Goal: Information Seeking & Learning: Learn about a topic

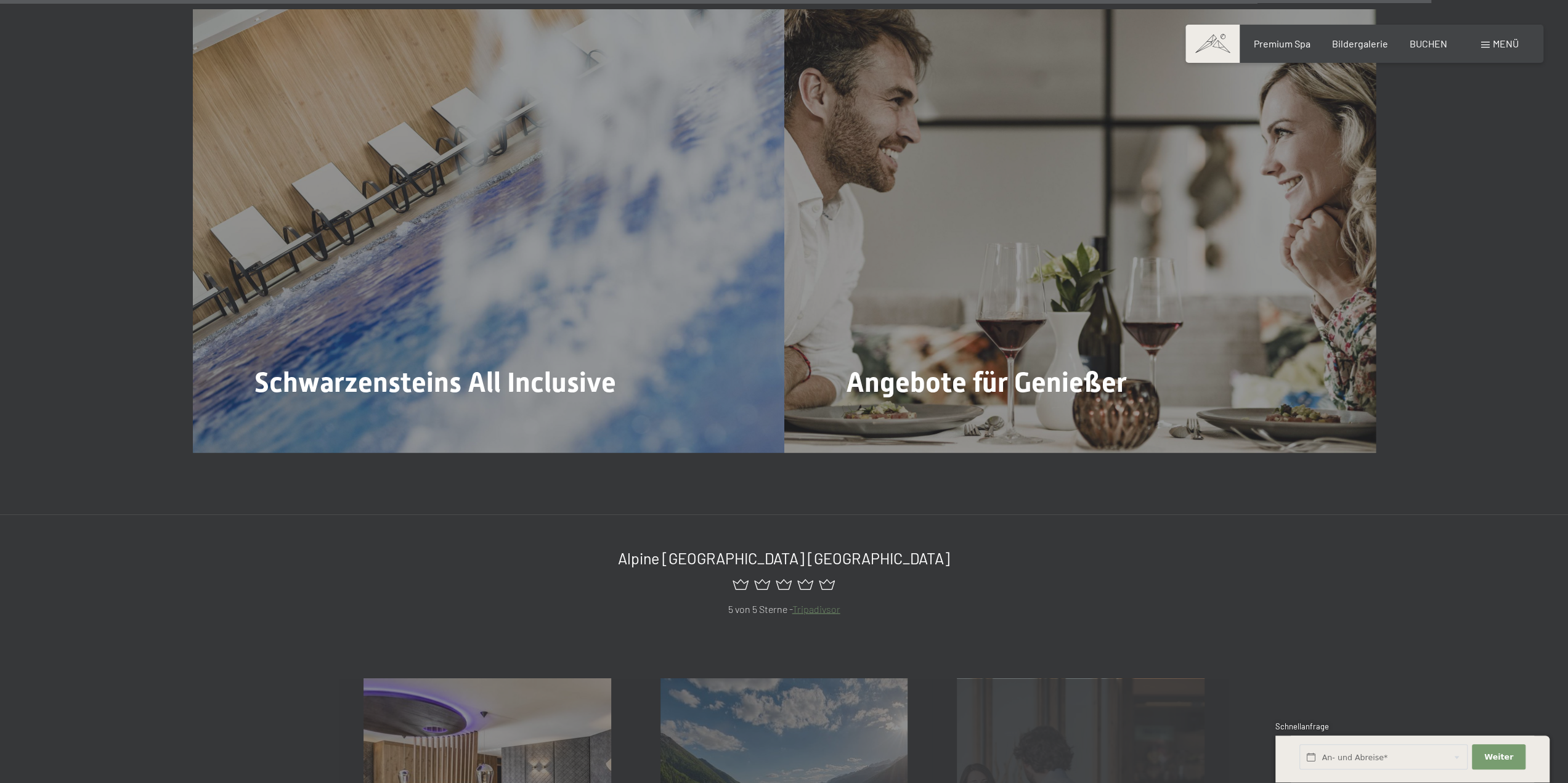
scroll to position [6775, 0]
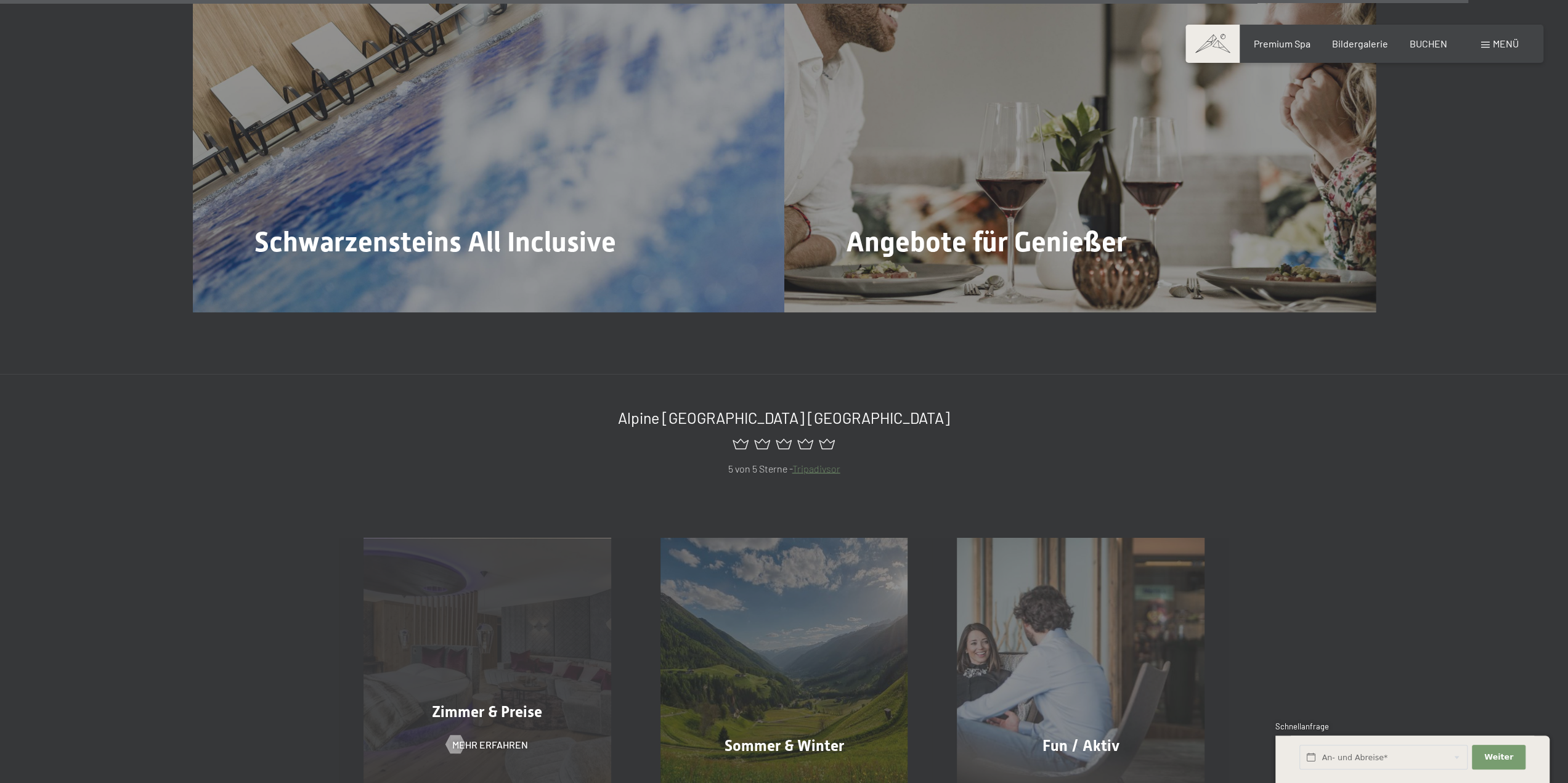
click at [474, 623] on div "Zimmer & Preise Mehr erfahren" at bounding box center [487, 661] width 297 height 248
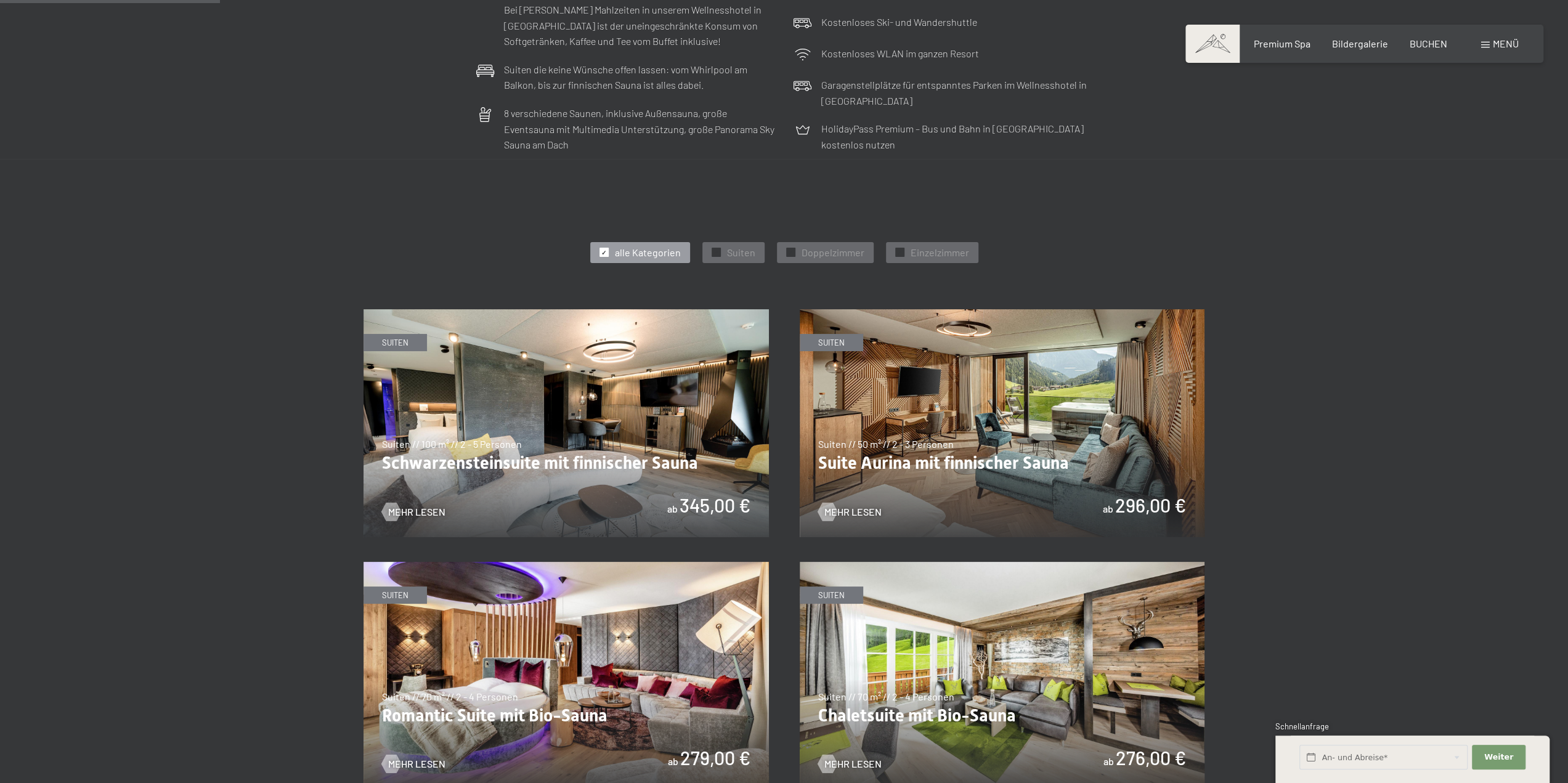
scroll to position [554, 0]
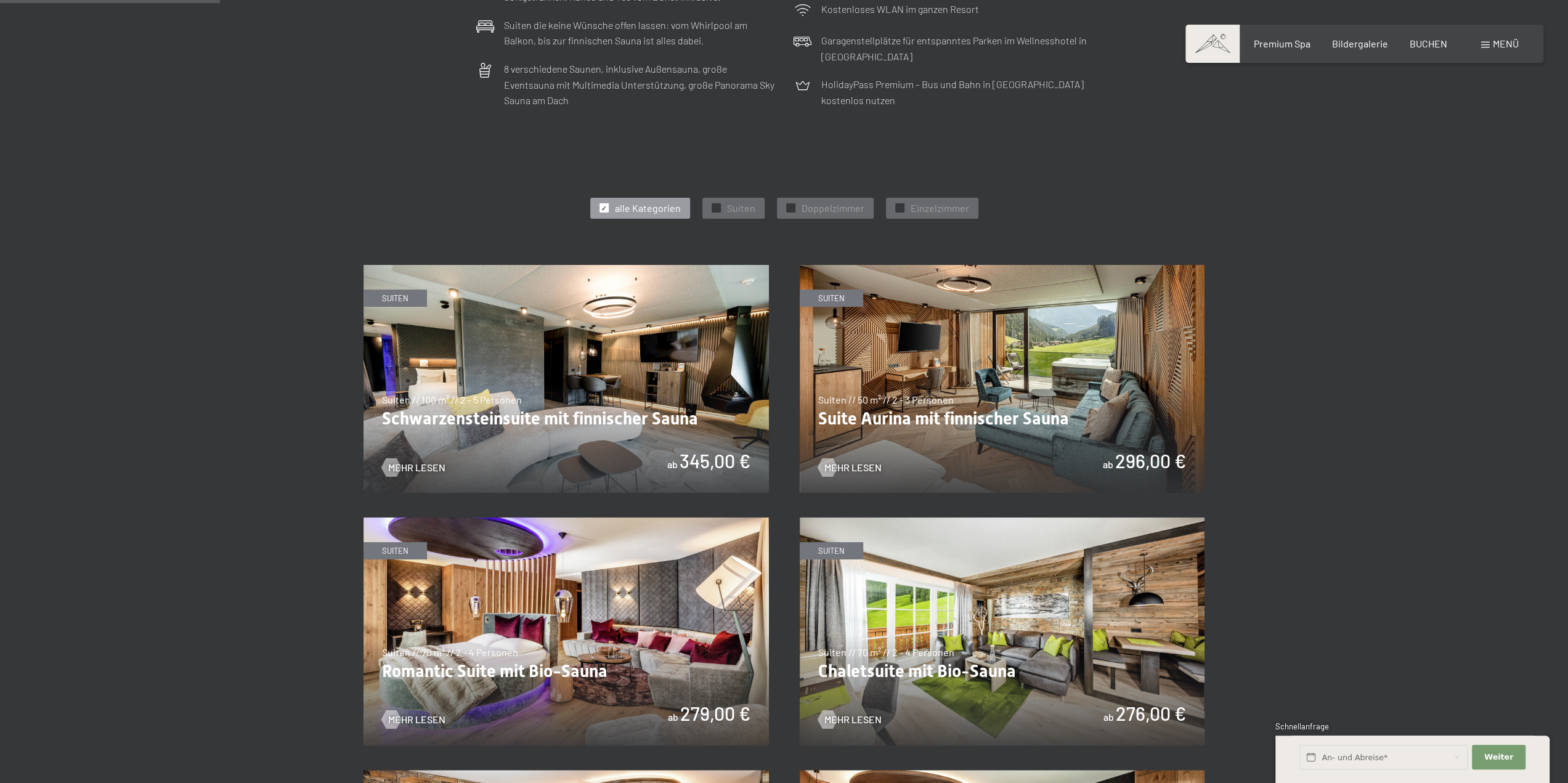
click at [579, 347] on img at bounding box center [566, 378] width 405 height 228
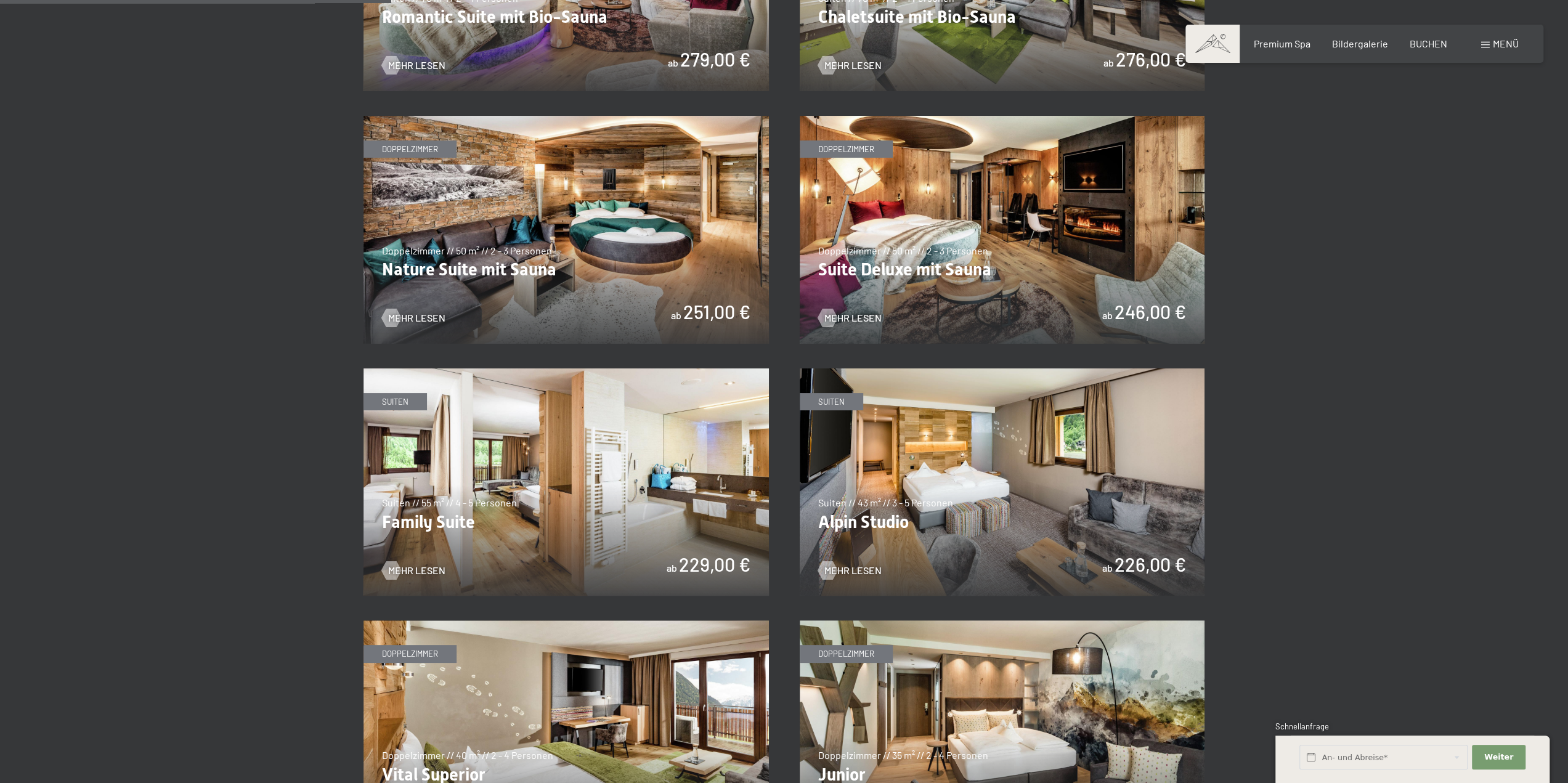
scroll to position [985, 0]
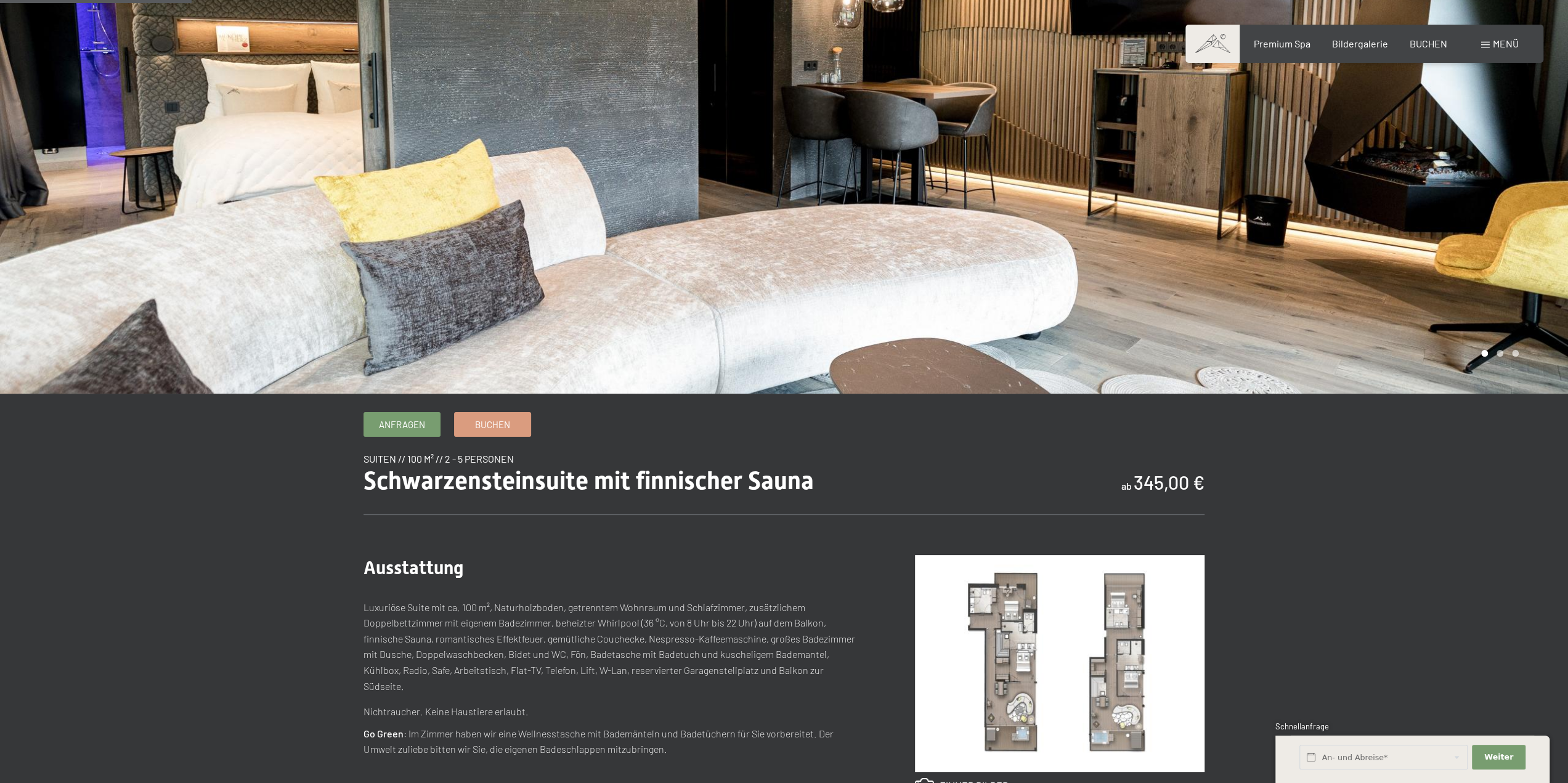
scroll to position [308, 0]
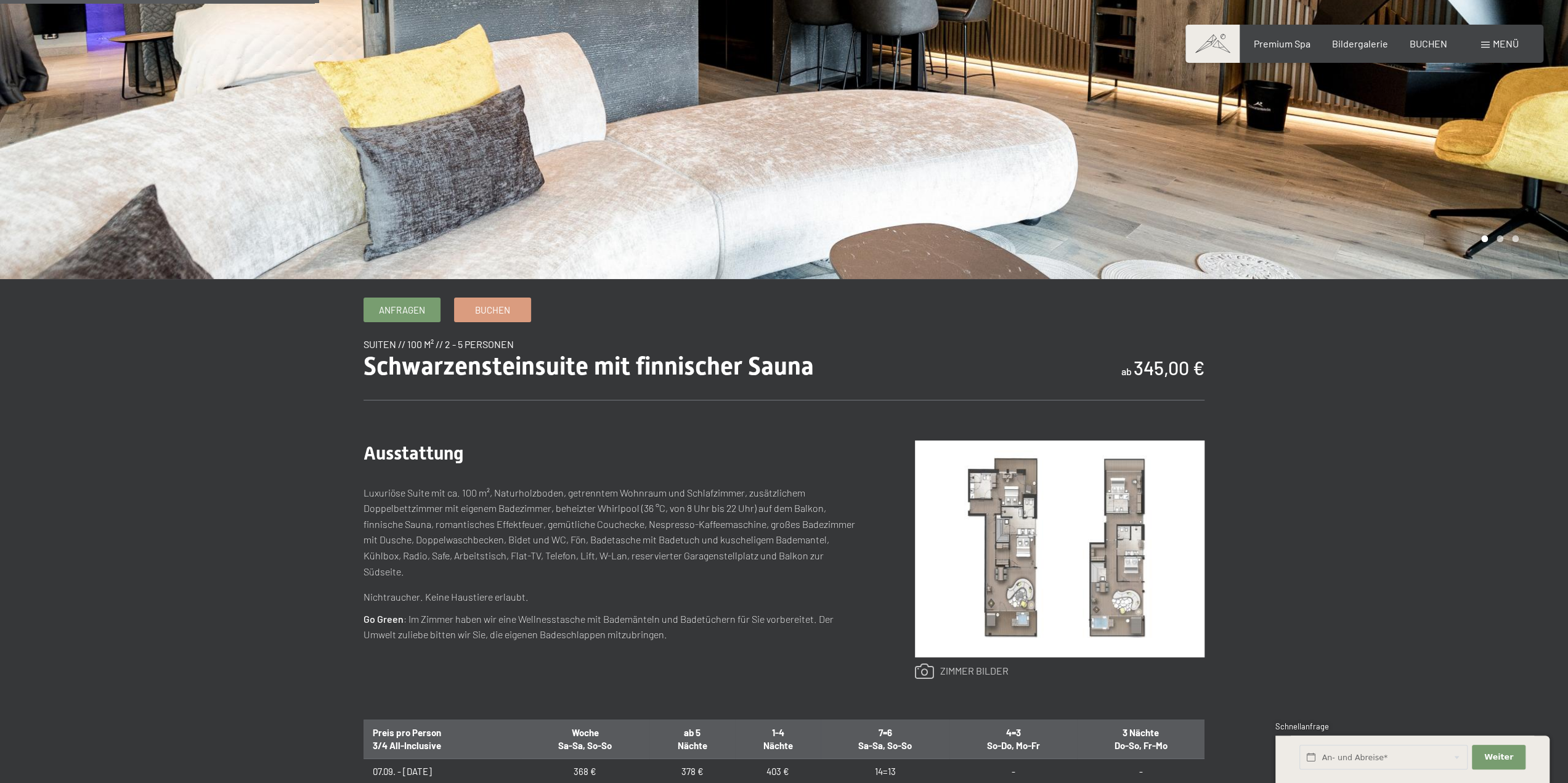
click at [919, 671] on link at bounding box center [962, 671] width 94 height 16
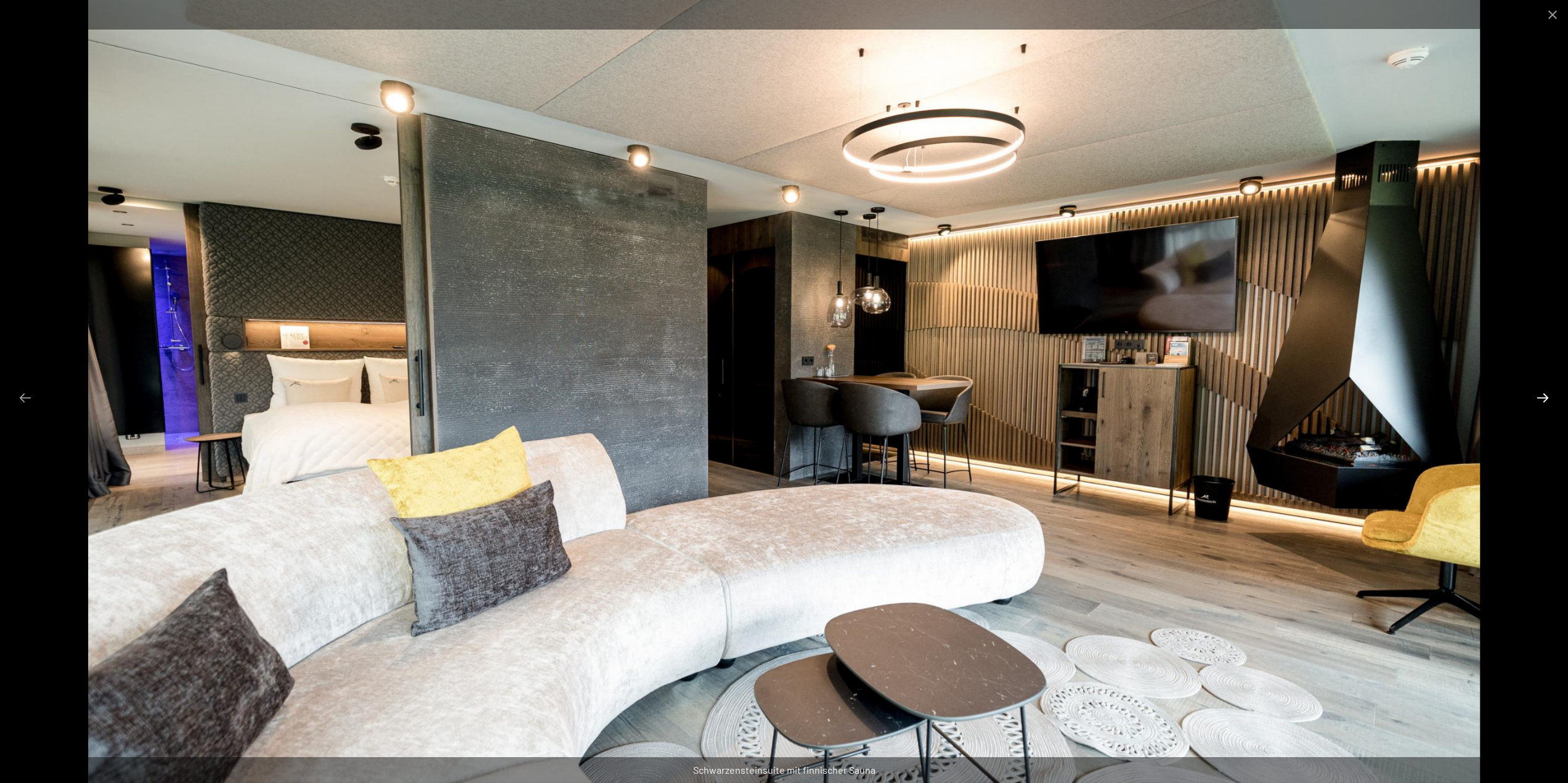
click at [1548, 399] on button "Next slide" at bounding box center [1543, 397] width 26 height 24
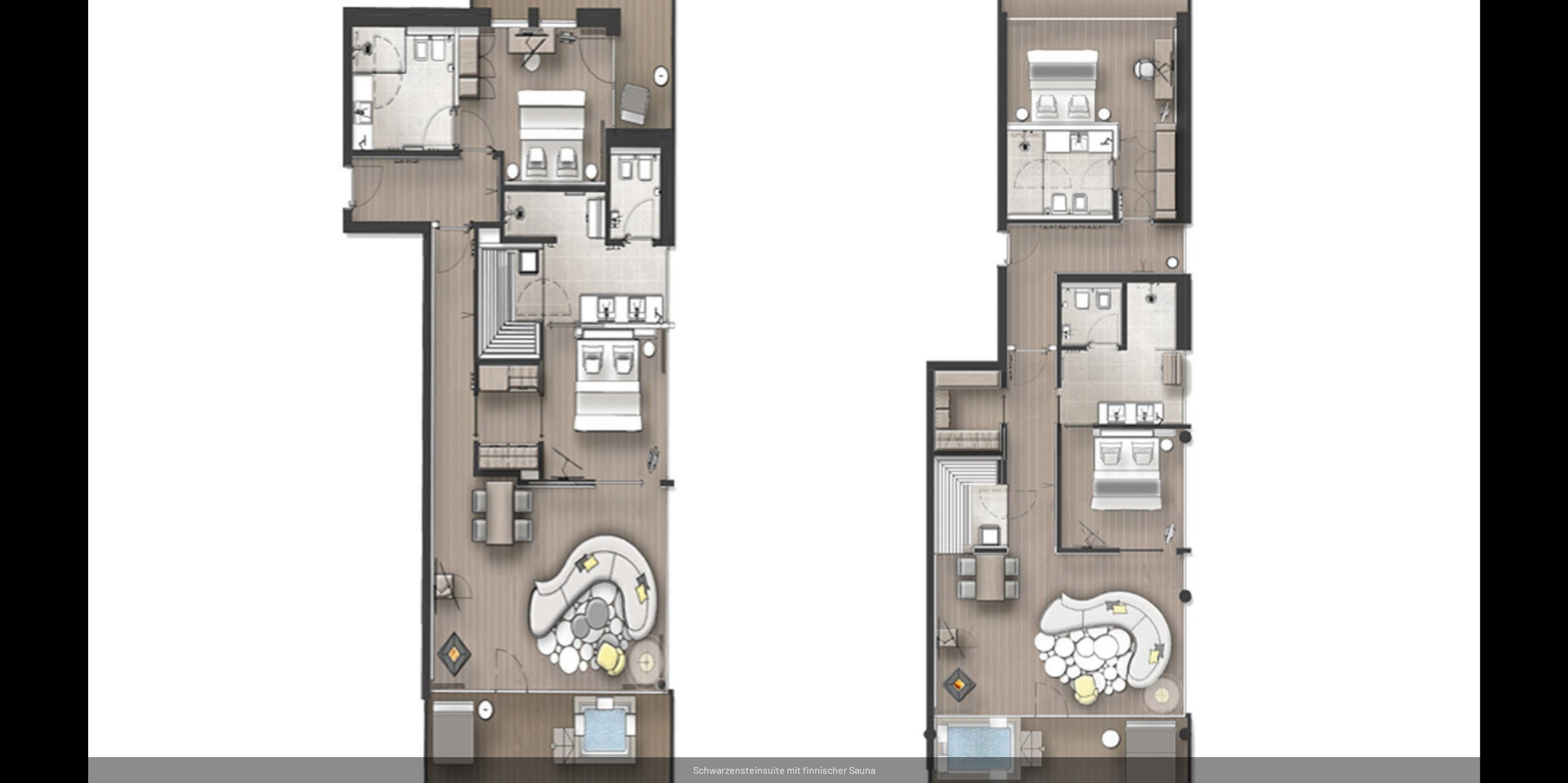
click at [1548, 399] on button "Next slide" at bounding box center [1549, 397] width 26 height 24
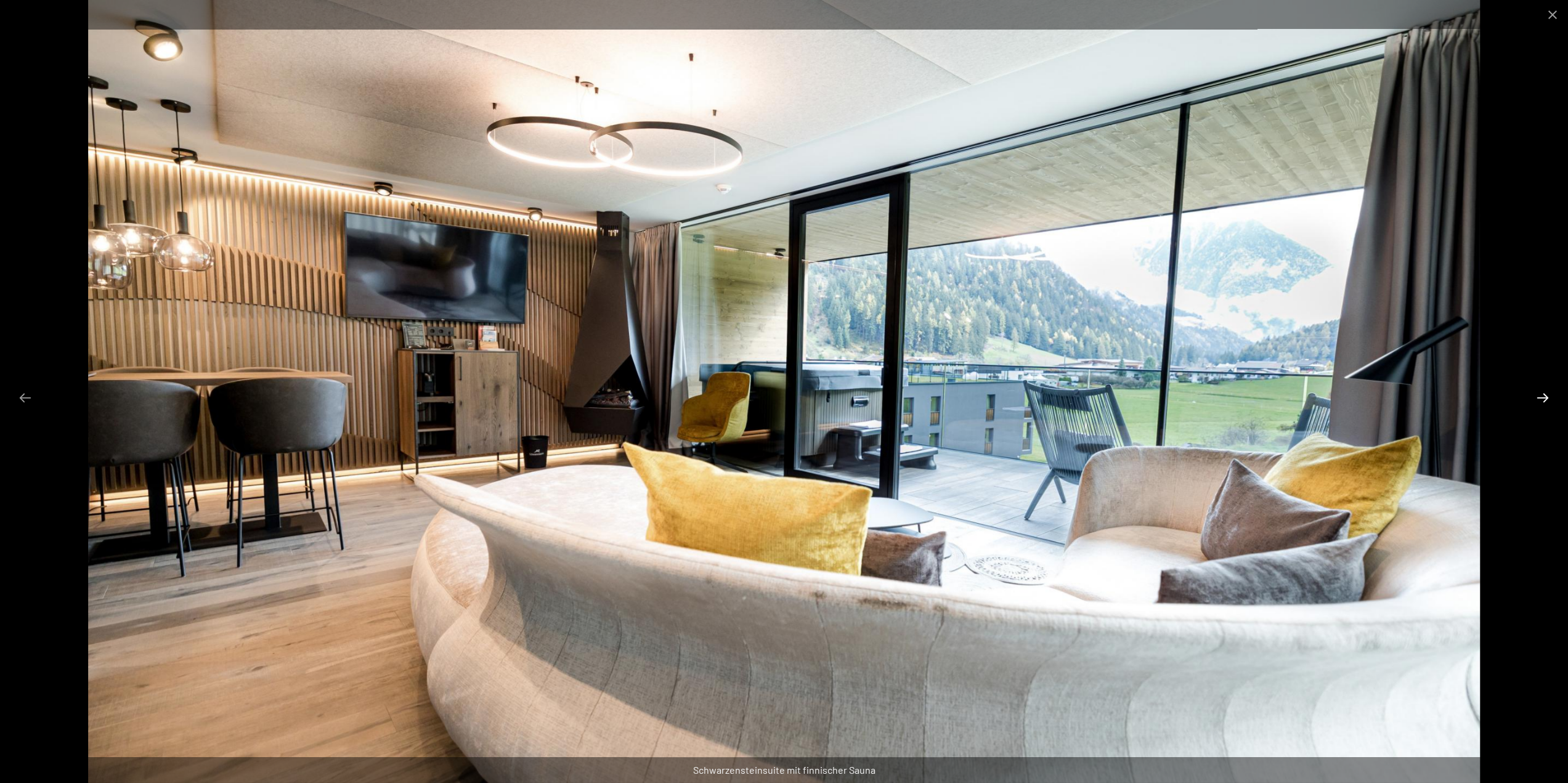
click at [1548, 399] on button "Next slide" at bounding box center [1543, 397] width 26 height 24
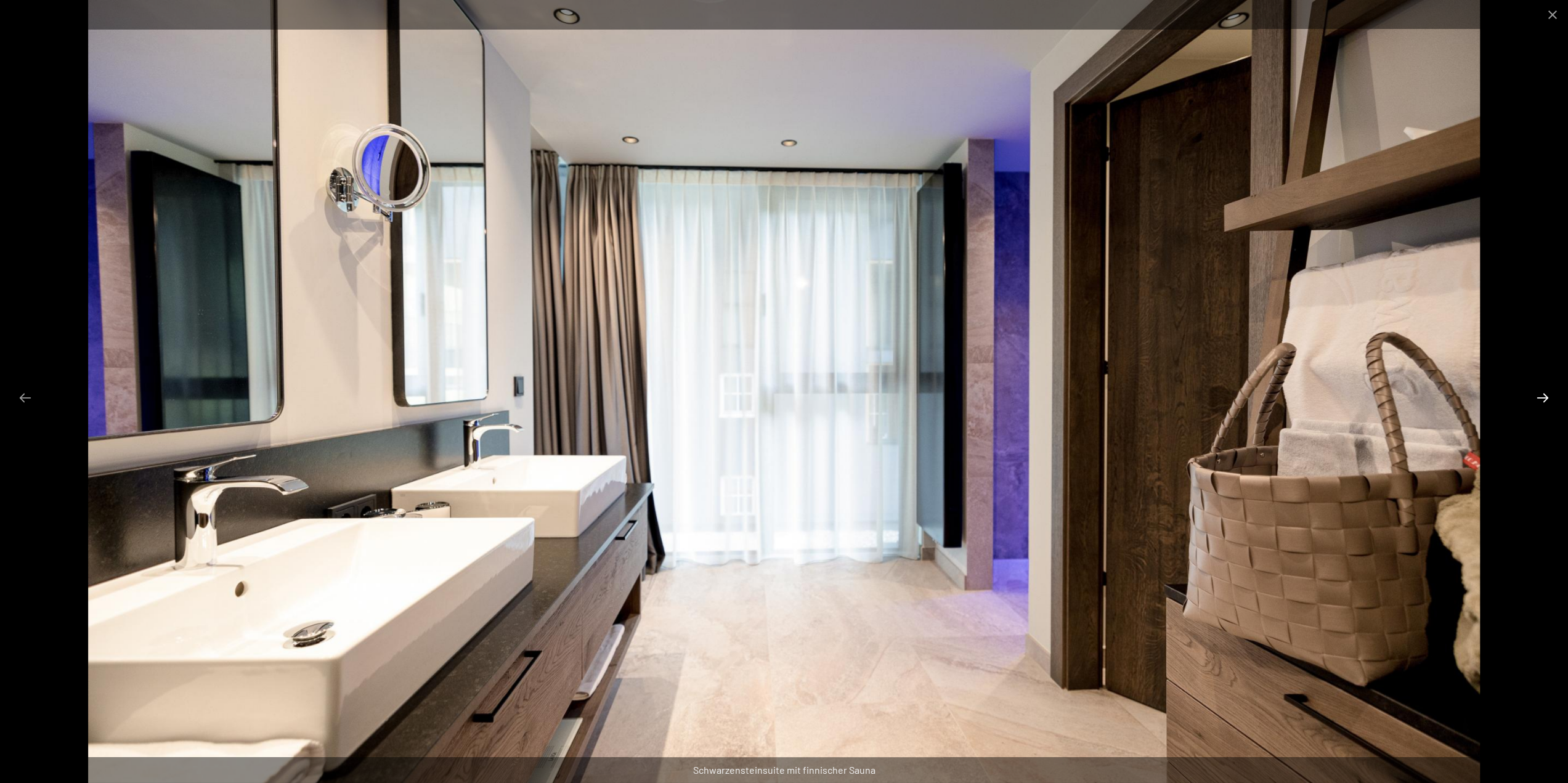
click at [1548, 399] on button "Next slide" at bounding box center [1543, 397] width 26 height 24
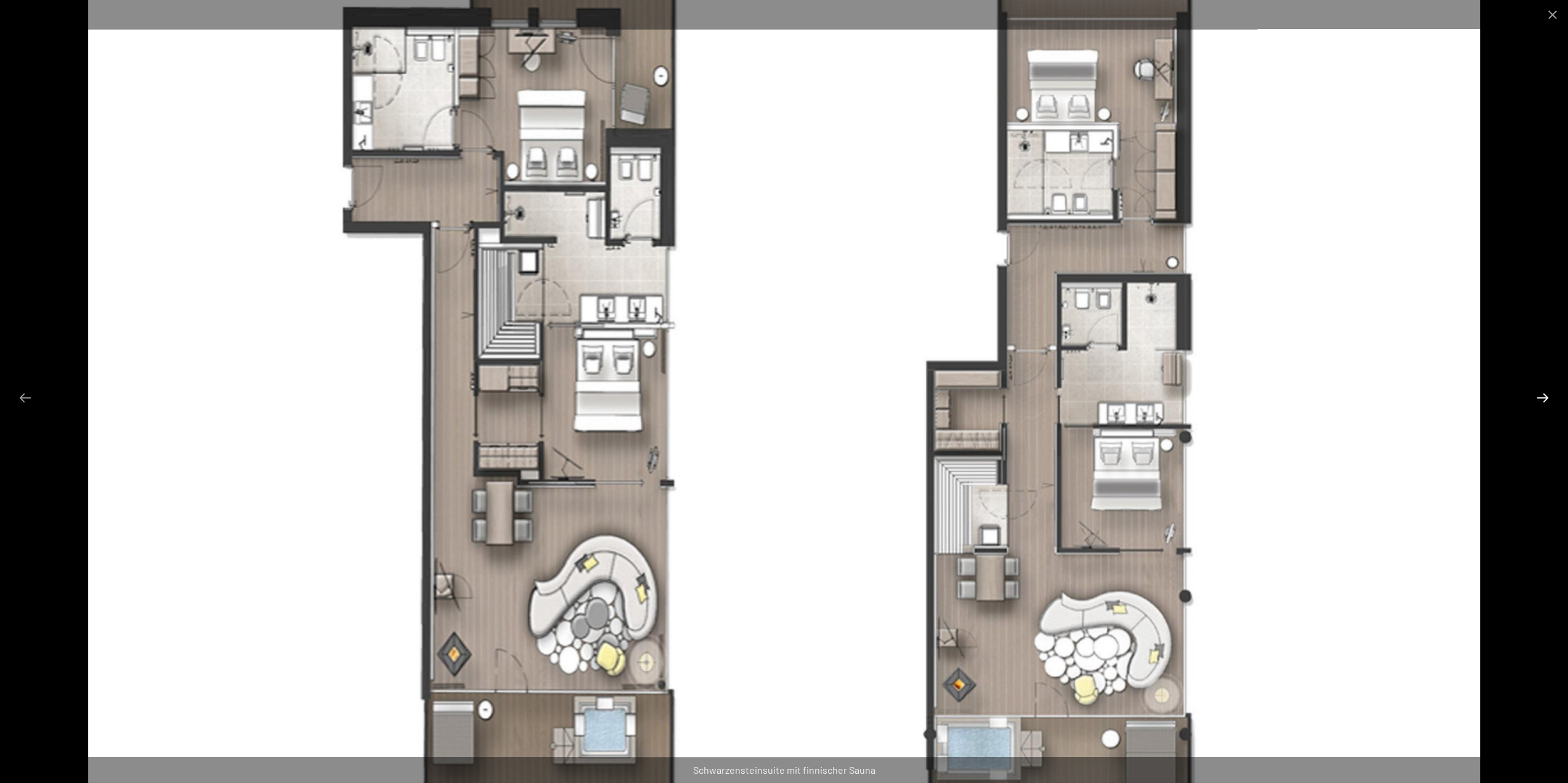
click at [1548, 399] on button "Next slide" at bounding box center [1543, 397] width 26 height 24
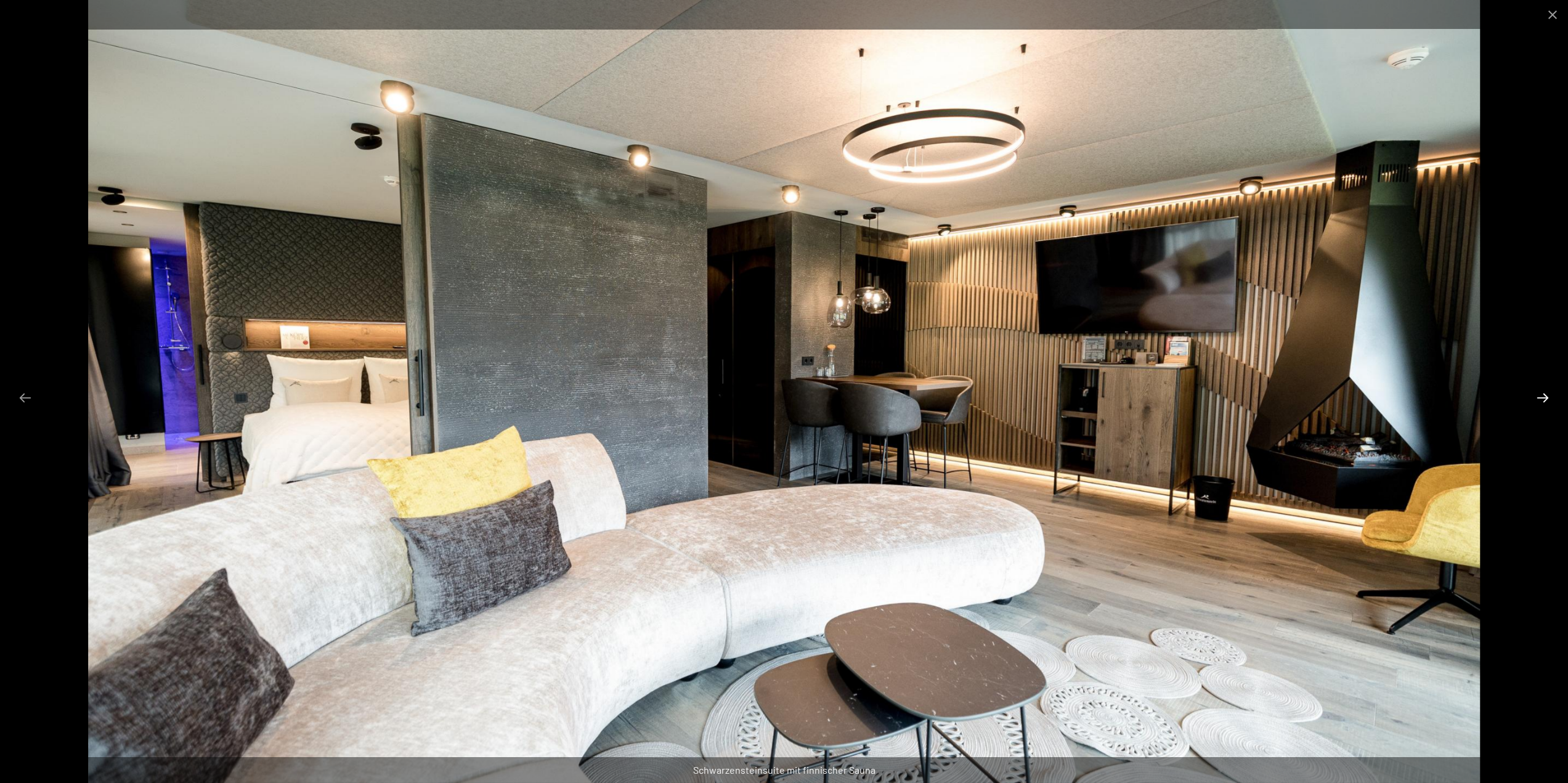
click at [1548, 399] on button "Next slide" at bounding box center [1543, 397] width 26 height 24
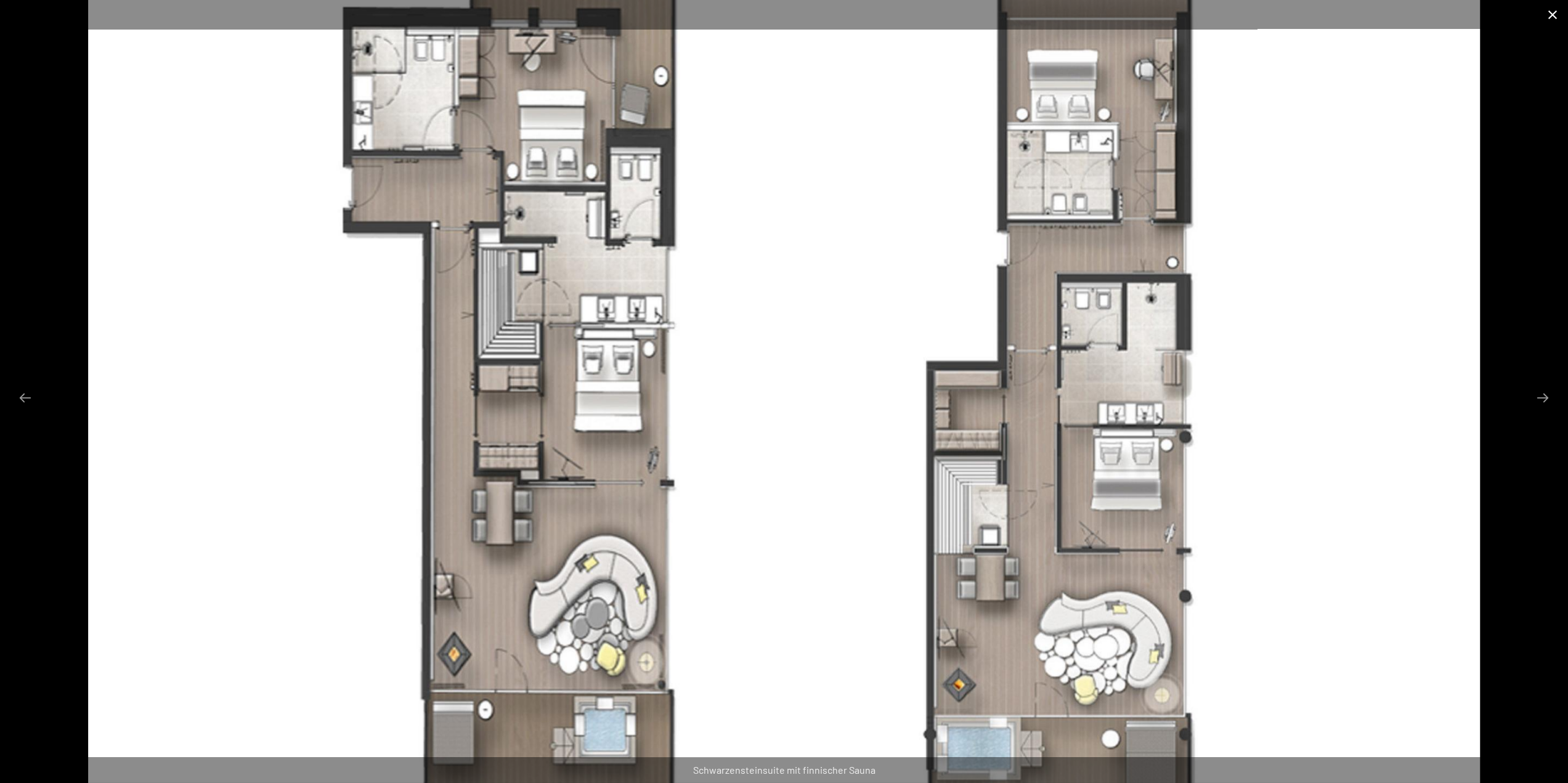
click at [1555, 10] on button "Close gallery" at bounding box center [1552, 14] width 30 height 29
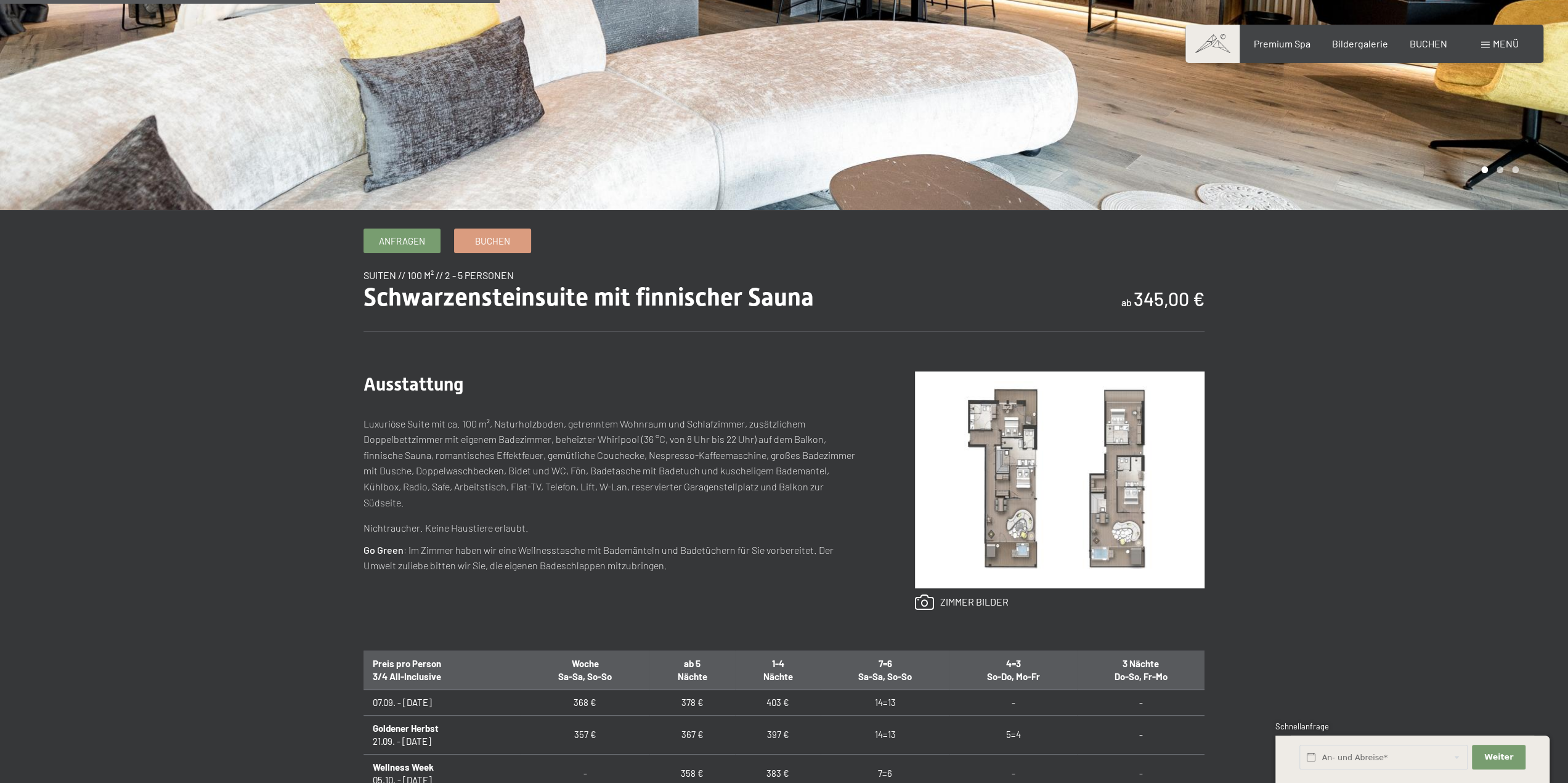
scroll to position [493, 0]
